Goal: Task Accomplishment & Management: Complete application form

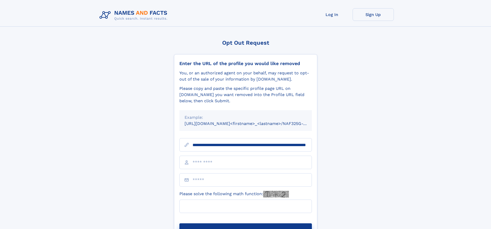
scroll to position [0, 57]
type input "**********"
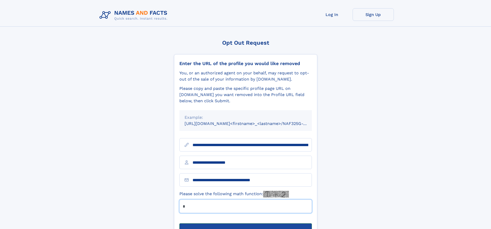
type input "*"
click at [245, 223] on button "Submit Opt Out Request" at bounding box center [245, 231] width 132 height 16
